Goal: Task Accomplishment & Management: Use online tool/utility

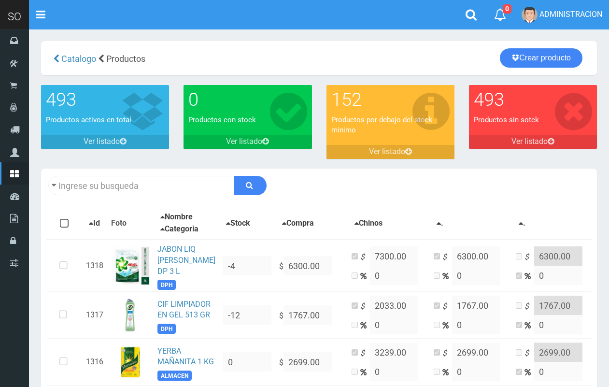
scroll to position [56, 0]
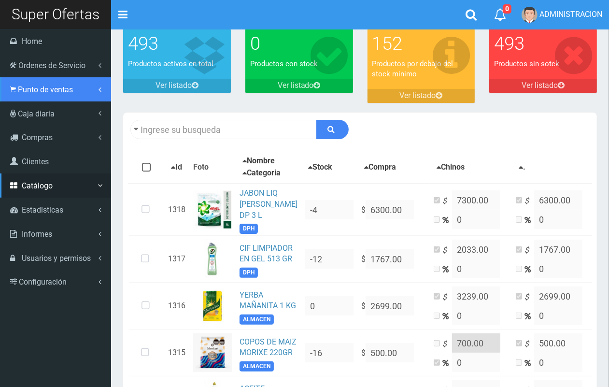
click at [40, 95] on link "Punto de ventas" at bounding box center [55, 89] width 111 height 24
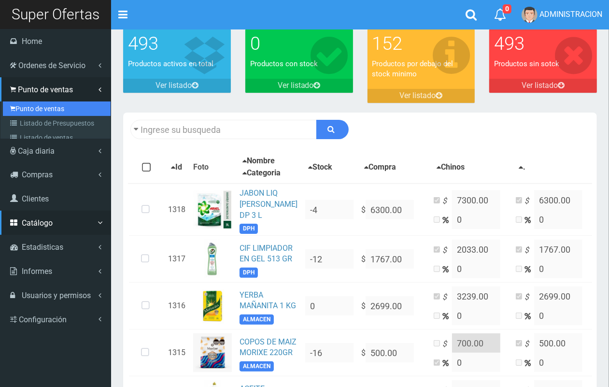
click at [44, 107] on link "Punto de ventas" at bounding box center [57, 108] width 108 height 14
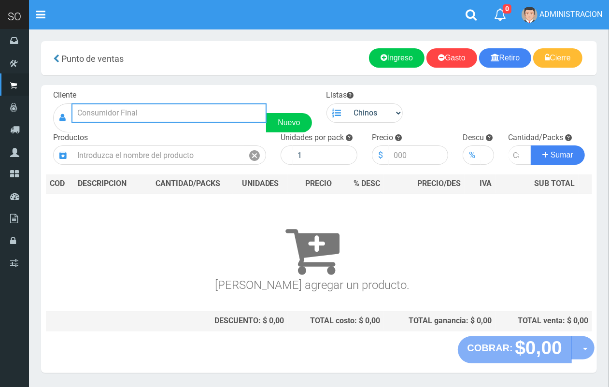
drag, startPoint x: 163, startPoint y: 110, endPoint x: 114, endPoint y: 19, distance: 102.9
click at [159, 106] on input "text" at bounding box center [168, 112] width 195 height 19
drag, startPoint x: 81, startPoint y: 115, endPoint x: 66, endPoint y: 115, distance: 15.0
click at [66, 115] on div "super 24 Nuevo" at bounding box center [182, 117] width 259 height 29
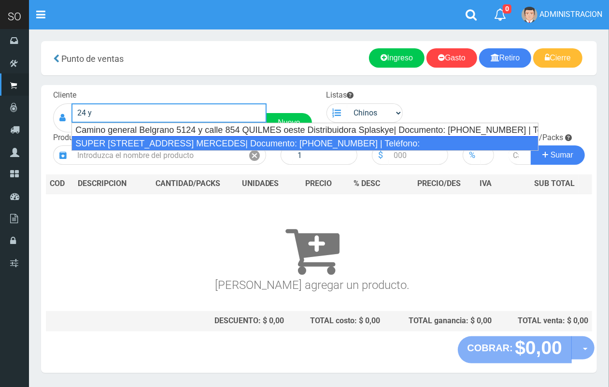
click at [119, 140] on div "SUPER CALLE 24 Y 119 MERCEDES| Documento: 5465465 | Teléfono:" at bounding box center [304, 143] width 467 height 14
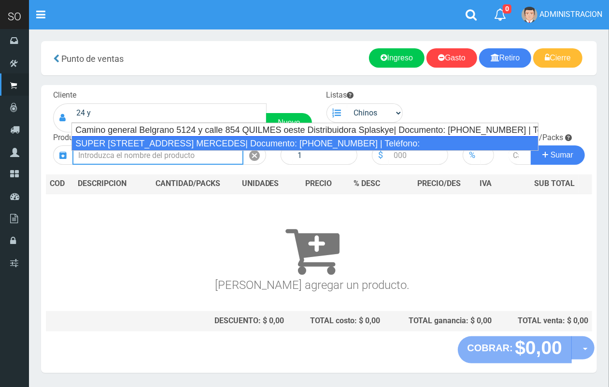
type input "SUPER CALLE 24 Y 119 MERCEDES| Documento: 5465465 | Teléfono:"
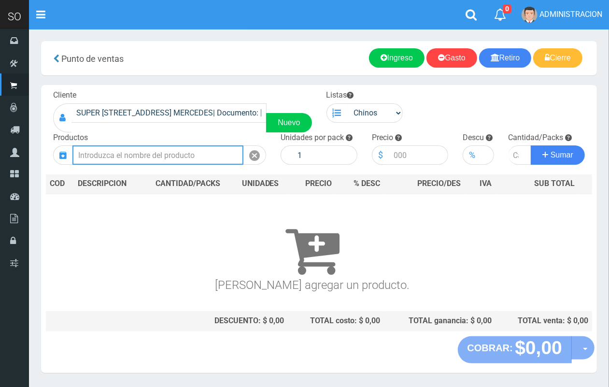
drag, startPoint x: 192, startPoint y: 153, endPoint x: 162, endPoint y: 15, distance: 140.9
click at [191, 153] on input "text" at bounding box center [157, 154] width 171 height 19
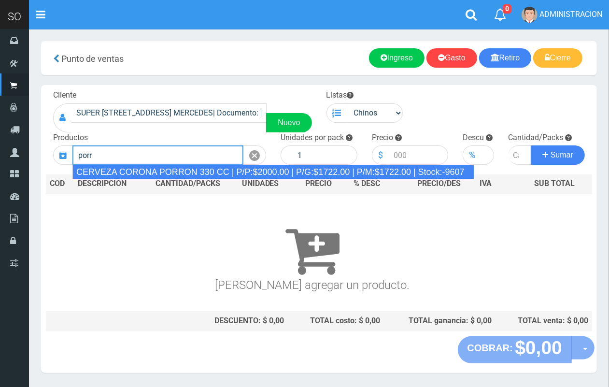
click at [175, 171] on div "CERVEZA CORONA PORRON 330 CC | P/P:$2000.00 | P/G:$1722.00 | P/M:$1722.00 | Sto…" at bounding box center [273, 172] width 402 height 14
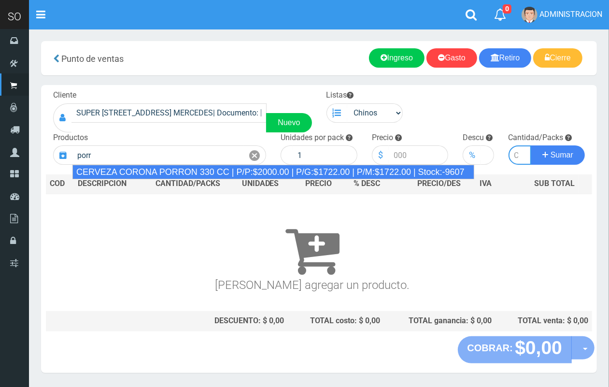
type input "CERVEZA CORONA PORRON 330 CC | P/P:$2000.00 | P/G:$1722.00 | P/M:$1722.00 | Sto…"
type input "24"
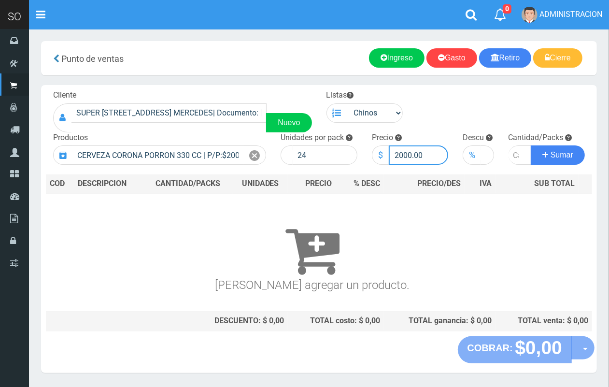
drag, startPoint x: 411, startPoint y: 155, endPoint x: 395, endPoint y: 152, distance: 15.7
click at [395, 152] on input "2000.00" at bounding box center [419, 154] width 60 height 19
type input "1900.00"
click at [515, 156] on input "number" at bounding box center [520, 154] width 23 height 19
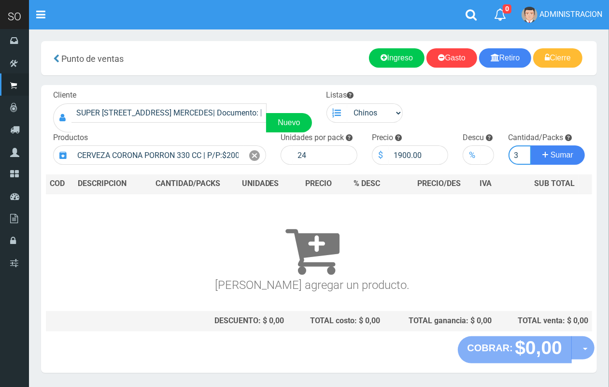
type input "3"
click at [531, 145] on button "Sumar" at bounding box center [558, 154] width 54 height 19
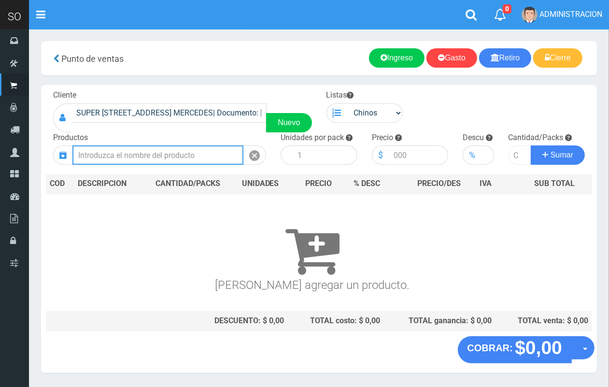
scroll to position [0, 0]
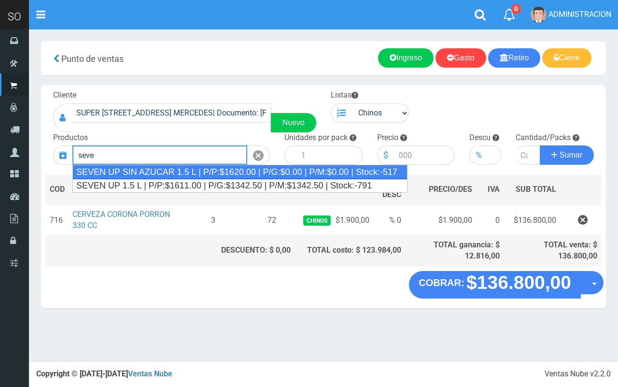
click at [193, 171] on div "SEVEN UP SIN AZUCAR 1.5 L | P/P:$1620.00 | P/G:$0.00 | P/M:$0.00 | Stock:-517" at bounding box center [239, 172] width 335 height 14
type input "SEVEN UP SIN AZUCAR 1.5 L | P/P:$1620.00 | P/G:$0.00 | P/M:$0.00 | Stock:-517"
type input "6"
type input "1620.00"
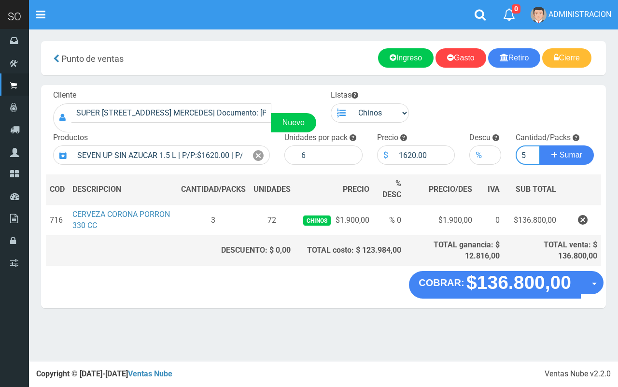
type input "5"
click at [540, 145] on button "Sumar" at bounding box center [567, 154] width 54 height 19
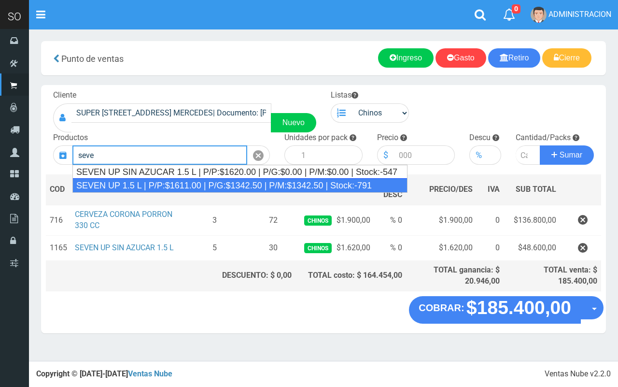
click at [188, 185] on div "SEVEN UP 1.5 L | P/P:$1611.00 | P/G:$1342.50 | P/M:$1342.50 | Stock:-791" at bounding box center [239, 185] width 335 height 14
type input "SEVEN UP 1.5 L | P/P:$1611.00 | P/G:$1342.50 | P/M:$1342.50 | Stock:-791"
type input "6"
type input "1611.00"
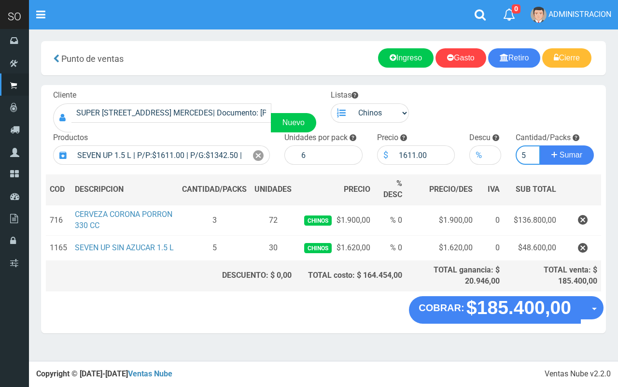
type input "5"
click at [540, 145] on button "Sumar" at bounding box center [567, 154] width 54 height 19
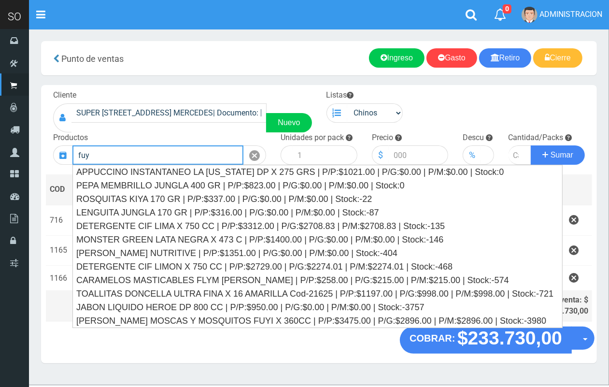
type input "fuyi"
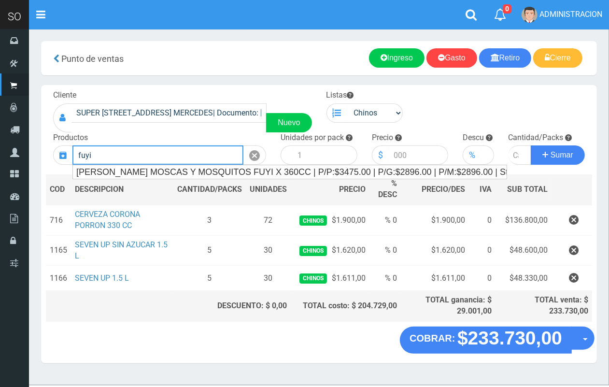
drag, startPoint x: 109, startPoint y: 149, endPoint x: 71, endPoint y: 153, distance: 38.4
click at [71, 153] on div "fuyi" at bounding box center [159, 154] width 213 height 19
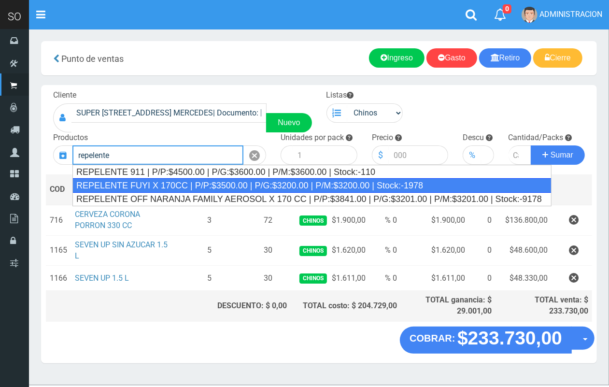
click at [203, 182] on div "REPELENTE FUYI X 170CC | P/P:$3500.00 | P/G:$3200.00 | P/M:$3200.00 | Stock:-19…" at bounding box center [312, 185] width 480 height 14
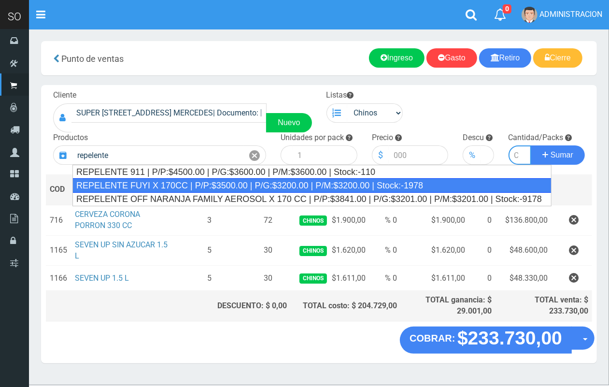
type input "REPELENTE FUYI X 170CC | P/P:$3500.00 | P/G:$3200.00 | P/M:$3200.00 | Stock:-19…"
type input "12"
type input "3500.00"
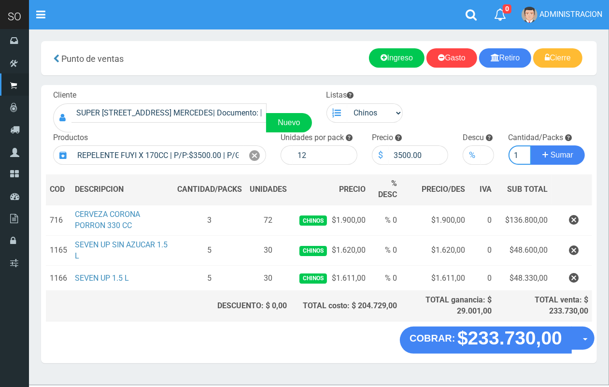
scroll to position [0, 1]
type input "1"
click at [531, 145] on button "Sumar" at bounding box center [558, 154] width 54 height 19
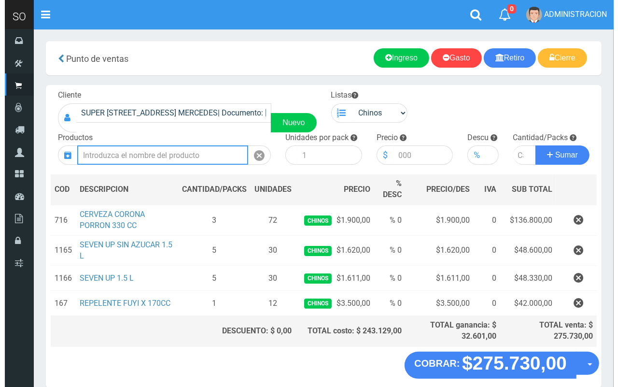
scroll to position [45, 0]
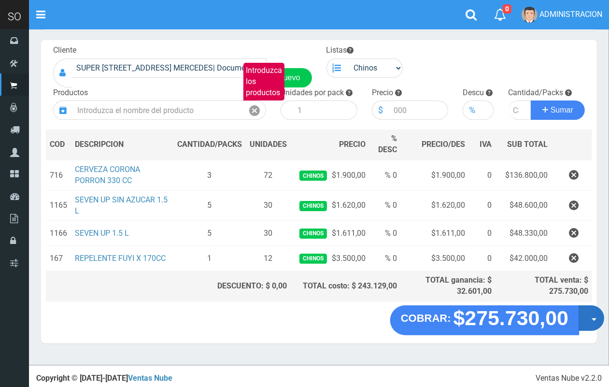
drag, startPoint x: 584, startPoint y: 325, endPoint x: 586, endPoint y: 335, distance: 10.3
click at [584, 325] on button "Opciones" at bounding box center [592, 318] width 26 height 26
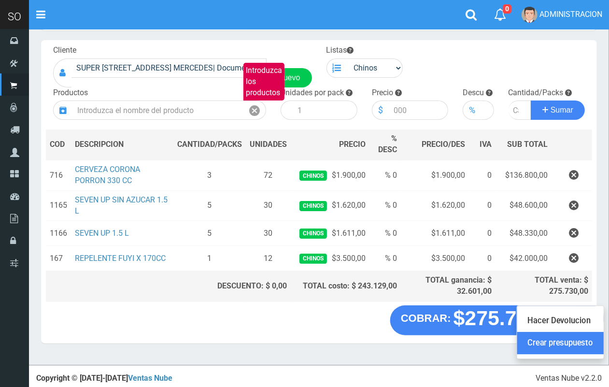
click at [581, 341] on link "Crear presupuesto" at bounding box center [560, 343] width 86 height 22
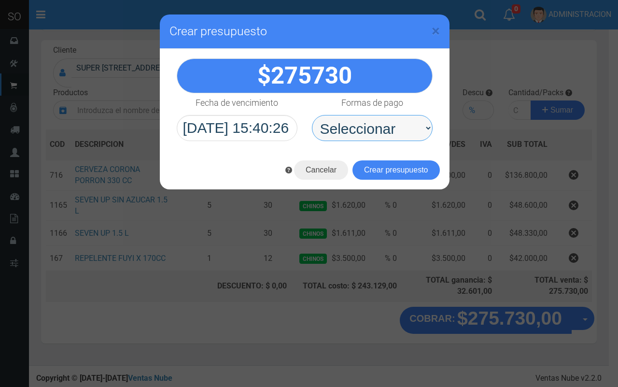
click at [366, 133] on select "Seleccionar Efectivo Tarjeta de Crédito Depósito Débito" at bounding box center [372, 128] width 121 height 26
select select "Efectivo"
click at [312, 115] on select "Seleccionar Efectivo Tarjeta de Crédito Depósito Débito" at bounding box center [372, 128] width 121 height 26
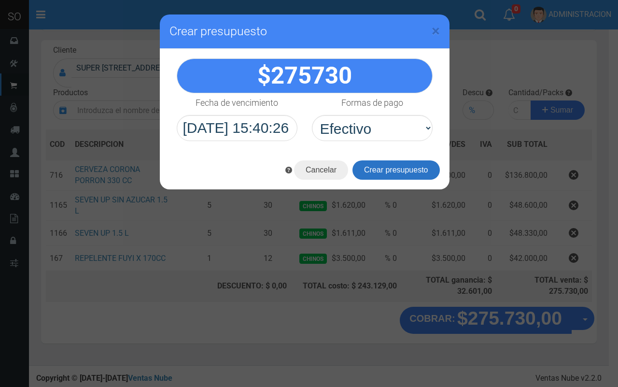
click at [378, 165] on button "Crear presupuesto" at bounding box center [396, 169] width 87 height 19
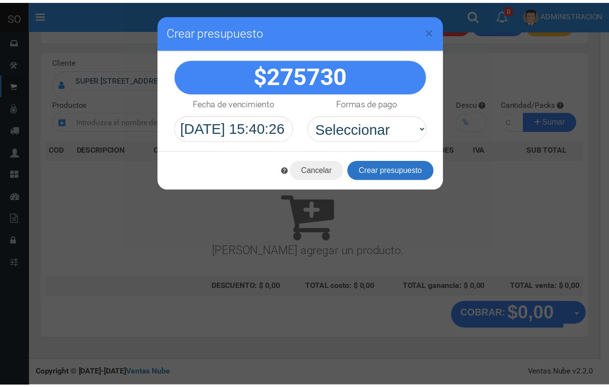
scroll to position [29, 0]
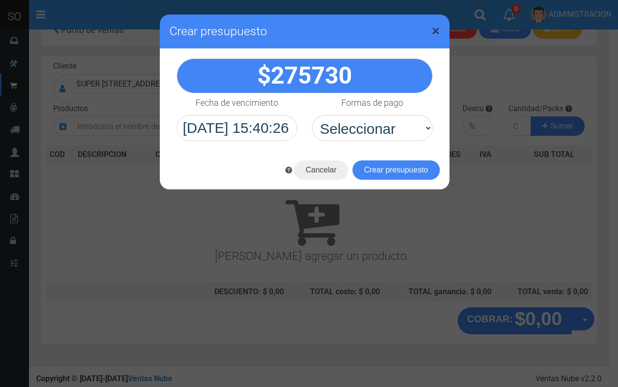
click at [436, 31] on span "×" at bounding box center [436, 31] width 8 height 18
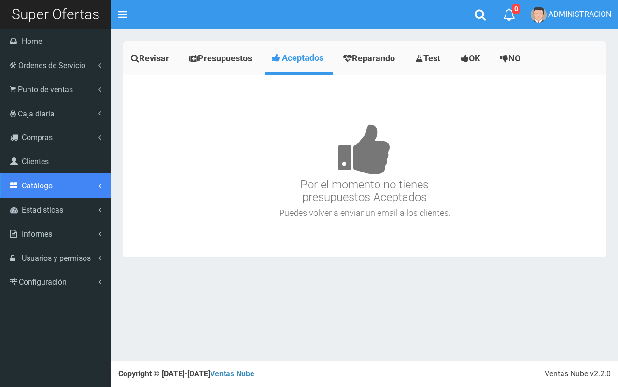
click at [54, 177] on link "Catálogo" at bounding box center [55, 185] width 111 height 24
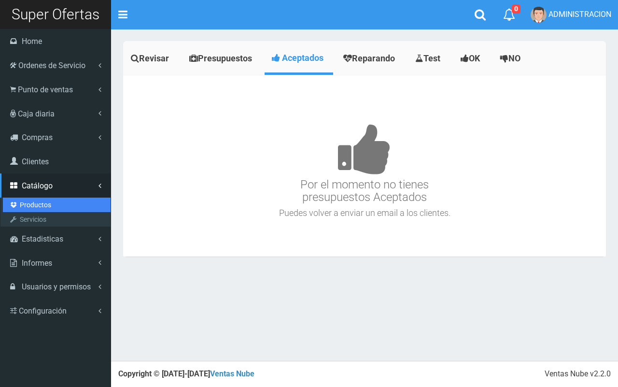
click at [47, 200] on link "Productos" at bounding box center [57, 205] width 108 height 14
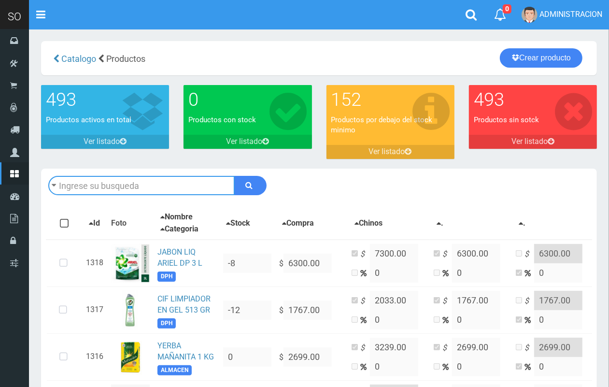
click at [110, 182] on input "text" at bounding box center [141, 185] width 186 height 19
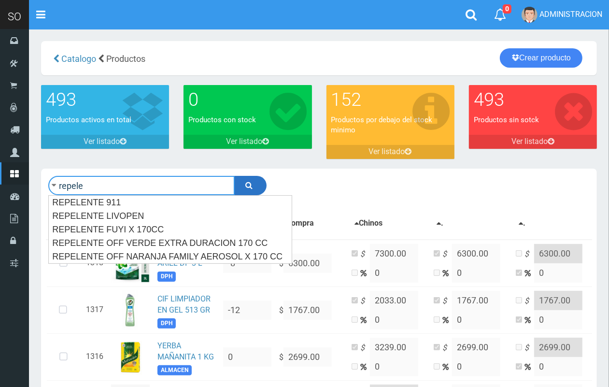
type input "repele"
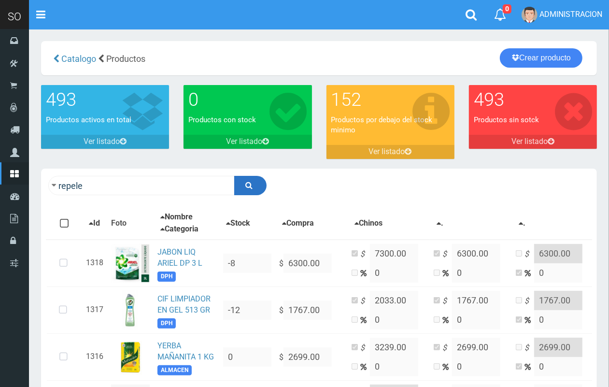
click at [257, 182] on button "submit" at bounding box center [250, 185] width 32 height 19
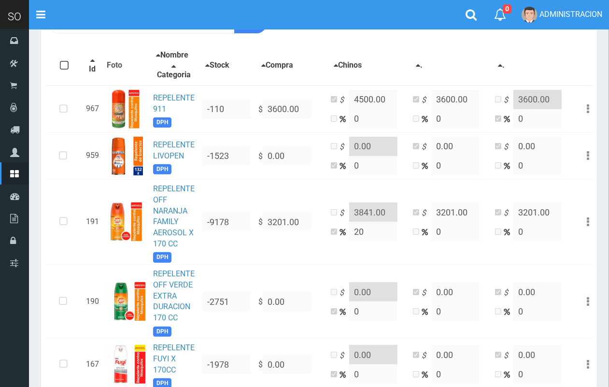
scroll to position [228, 0]
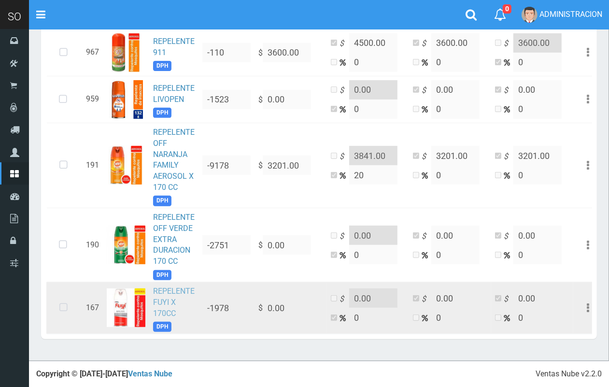
click at [162, 291] on link "REPELENTE FUYI X 170CC" at bounding box center [174, 301] width 42 height 31
click at [167, 293] on link "REPELENTE FUYI X 170CC" at bounding box center [174, 301] width 42 height 31
drag, startPoint x: 58, startPoint y: 296, endPoint x: 90, endPoint y: 296, distance: 31.9
click at [61, 296] on icon at bounding box center [64, 308] width 26 height 32
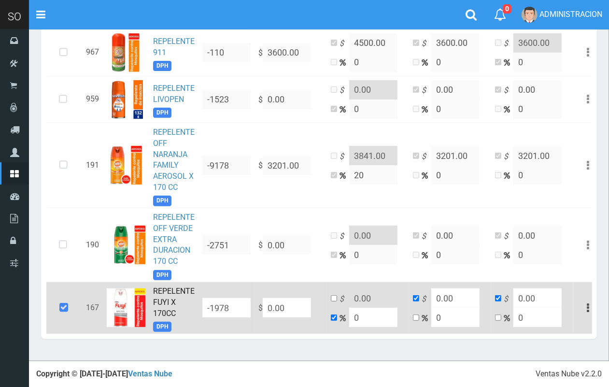
drag, startPoint x: 287, startPoint y: 298, endPoint x: 258, endPoint y: 295, distance: 29.2
click at [258, 295] on td "$ 0.00" at bounding box center [291, 308] width 72 height 52
type input "3"
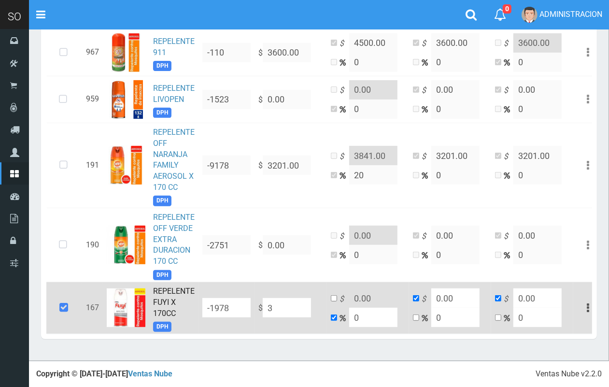
type input "3"
type input "32"
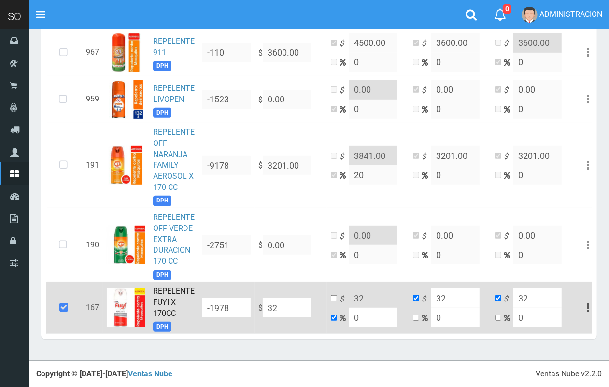
type input "320"
type input "3200"
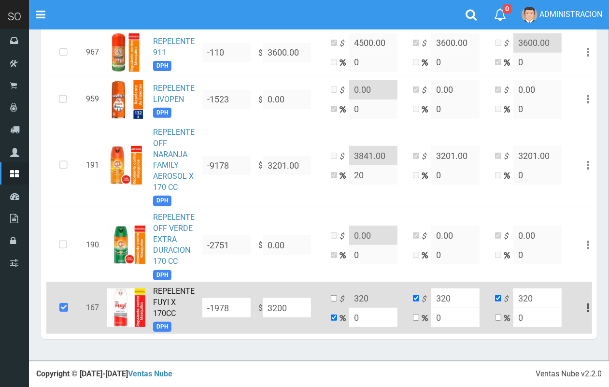
type input "3200"
type input "3200.00"
click at [332, 295] on input "checkbox" at bounding box center [334, 298] width 6 height 6
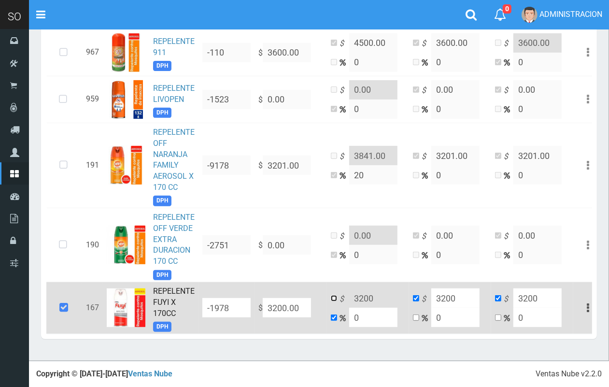
checkbox input "true"
checkbox input "false"
drag, startPoint x: 367, startPoint y: 286, endPoint x: 356, endPoint y: 286, distance: 11.6
click at [357, 288] on input "3200" at bounding box center [373, 297] width 48 height 19
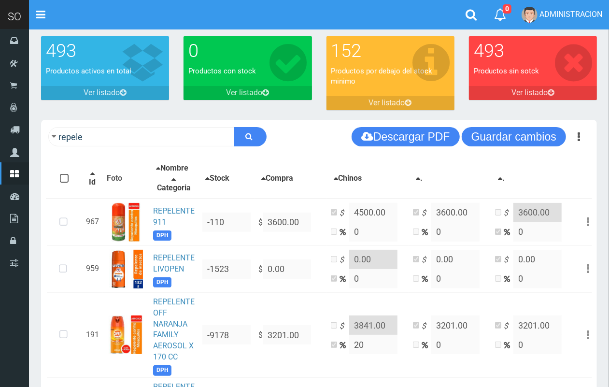
scroll to position [46, 0]
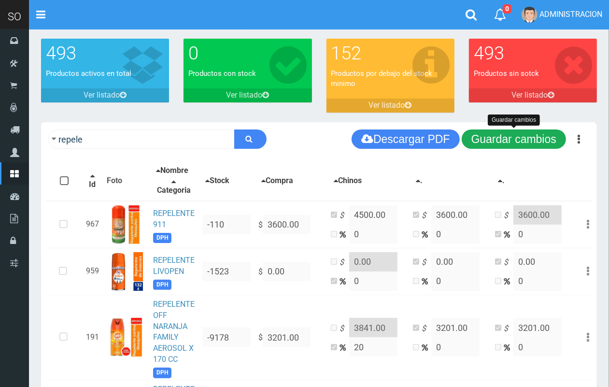
type input "3500.00"
drag, startPoint x: 527, startPoint y: 146, endPoint x: 468, endPoint y: 98, distance: 76.3
click at [526, 145] on button "Guardar cambios" at bounding box center [514, 138] width 104 height 19
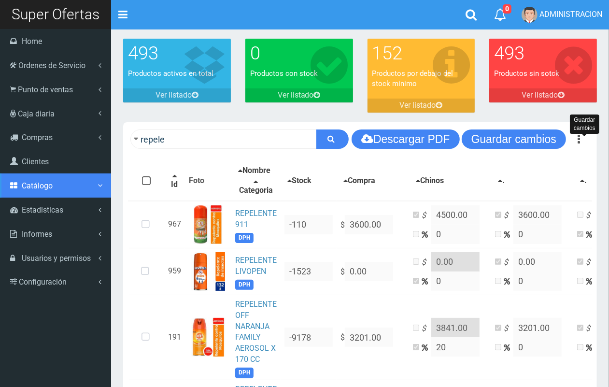
click at [49, 187] on span "Catálogo" at bounding box center [37, 185] width 31 height 9
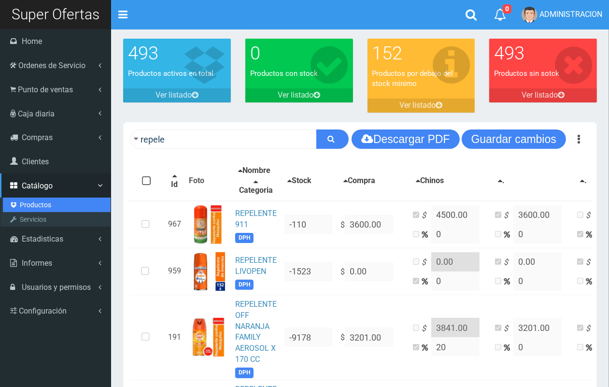
click at [45, 204] on link "Productos" at bounding box center [57, 205] width 108 height 14
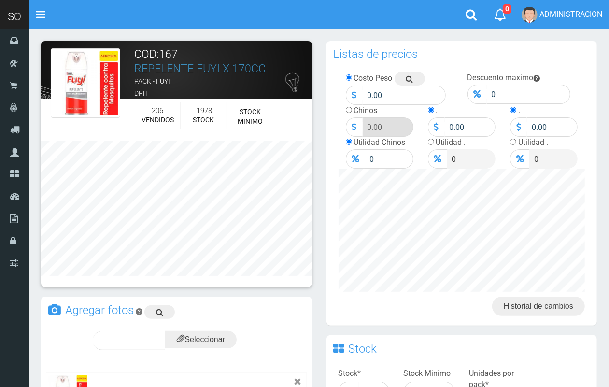
click at [607, 104] on section "× Titulo del Msj texto Mas Texto Cancelar Aceptar ×" at bounding box center [319, 361] width 580 height 665
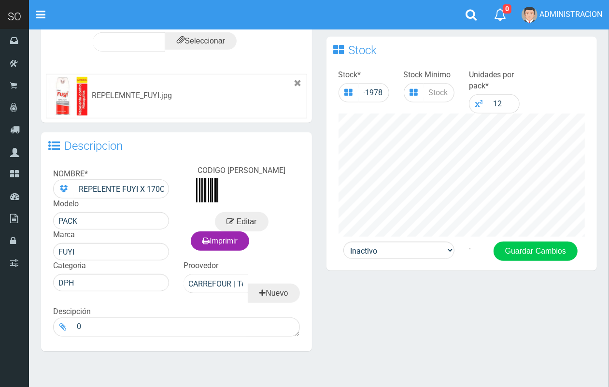
scroll to position [332, 0]
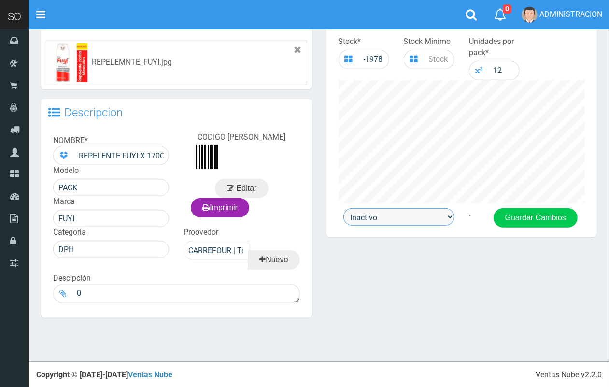
click at [403, 213] on select "Activo Inactivo" at bounding box center [398, 216] width 111 height 17
select select "1"
click at [343, 208] on select "Activo Inactivo" at bounding box center [398, 216] width 111 height 17
click at [529, 206] on div "Stock * -1978 Stock Minimo Unidades por pack * 12" at bounding box center [462, 119] width 271 height 177
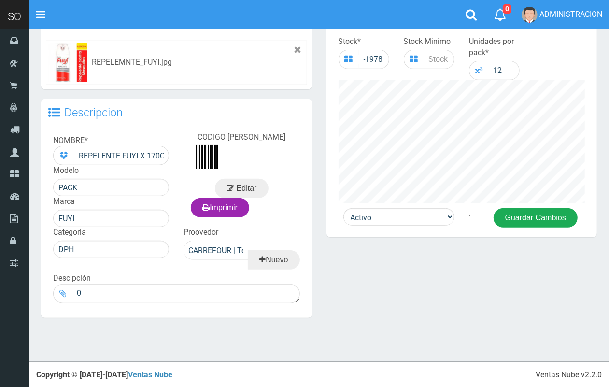
click at [531, 214] on button "Guardar Cambios" at bounding box center [536, 217] width 84 height 19
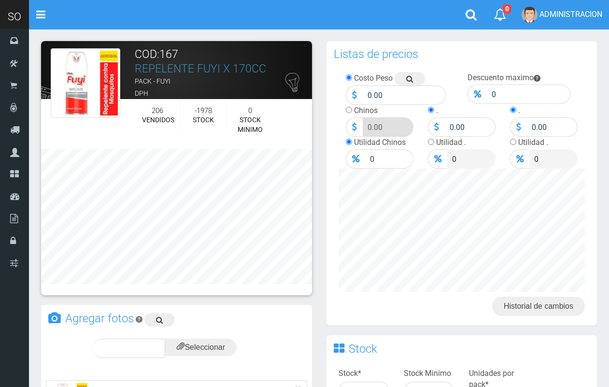
scroll to position [340, 0]
